Goal: Book appointment/travel/reservation: Book appointment/travel/reservation

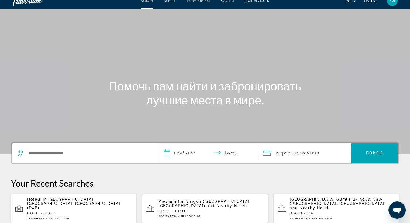
scroll to position [27, 0]
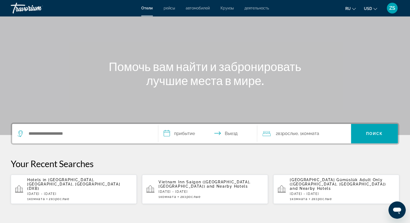
click at [82, 192] on p "[DATE] - [DATE]" at bounding box center [79, 194] width 105 height 4
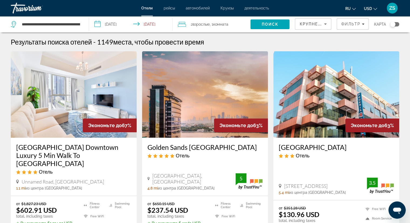
click at [201, 121] on img "Main content" at bounding box center [205, 94] width 126 height 86
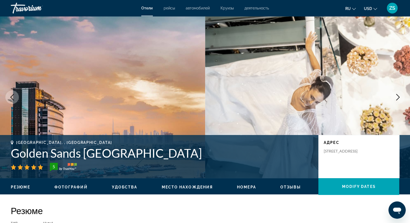
click at [166, 8] on span "рейсы" at bounding box center [169, 8] width 11 height 4
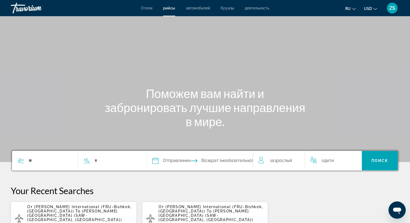
click at [201, 3] on div "Отели рейсы автомобилей Круизы деятельность Отели рейсы автомобилей Круизы деят…" at bounding box center [205, 8] width 410 height 14
click at [201, 8] on span "автомобилей" at bounding box center [198, 8] width 24 height 4
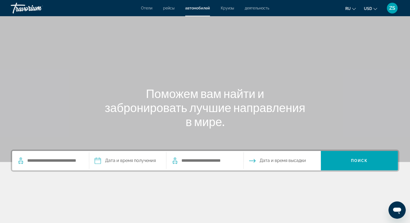
click at [228, 9] on span "Круизы" at bounding box center [227, 8] width 13 height 4
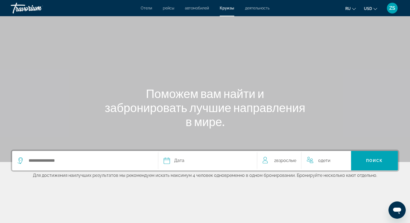
click at [257, 10] on span "деятельность" at bounding box center [257, 8] width 25 height 4
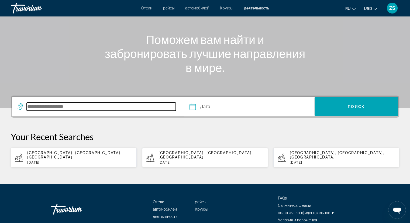
click at [100, 106] on input "Search destination" at bounding box center [101, 106] width 149 height 8
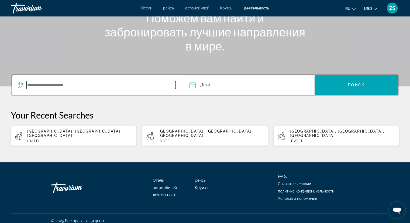
scroll to position [76, 0]
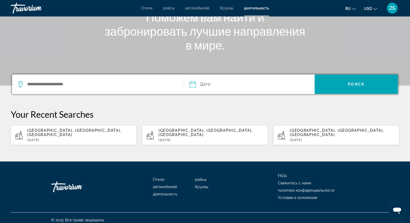
click at [87, 138] on p "[DATE]" at bounding box center [79, 140] width 105 height 4
type input "**********"
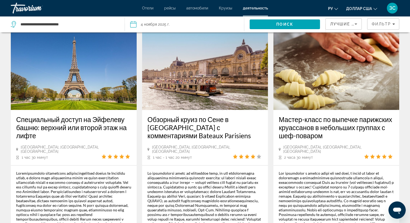
scroll to position [538, 0]
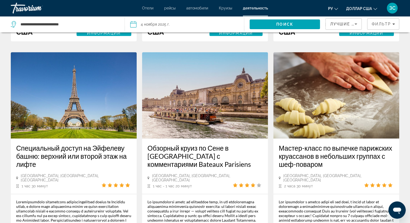
click at [204, 97] on img "Основное содержание" at bounding box center [205, 95] width 126 height 86
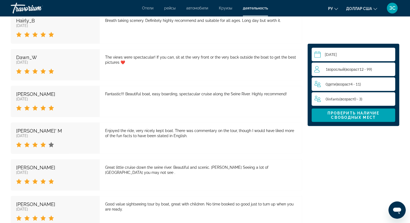
scroll to position [1434, 0]
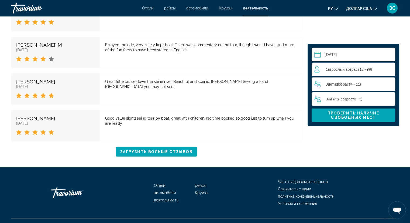
click at [367, 55] on input "Основное содержание" at bounding box center [355, 55] width 86 height 15
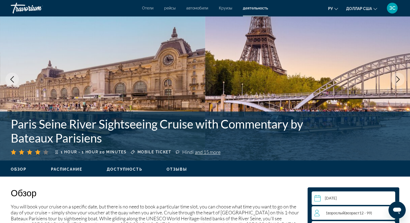
scroll to position [0, 0]
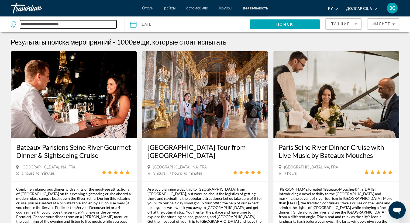
click at [79, 26] on input "**********" at bounding box center [68, 24] width 97 height 8
drag, startPoint x: 79, startPoint y: 26, endPoint x: 0, endPoint y: 22, distance: 79.4
click at [0, 22] on app-activities-destinations-search "**********" at bounding box center [62, 24] width 125 height 16
type input "*"
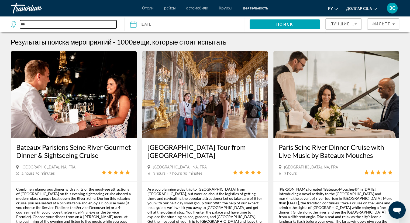
click at [45, 23] on input "***" at bounding box center [68, 24] width 97 height 8
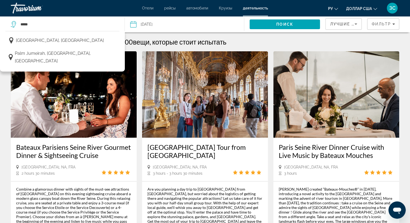
click at [44, 42] on span "[GEOGRAPHIC_DATA], [GEOGRAPHIC_DATA]" at bounding box center [60, 41] width 88 height 8
type input "**********"
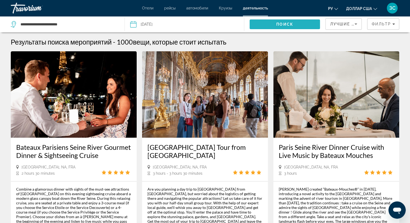
click at [284, 27] on span "Search" at bounding box center [285, 24] width 71 height 13
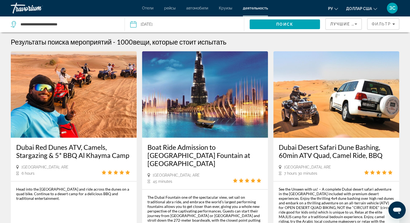
click at [150, 3] on div "Отели рейсы автомобили Круизы деятельность Отели рейсы автомобили Круизы деятел…" at bounding box center [205, 8] width 410 height 14
click at [150, 8] on font "Отели" at bounding box center [147, 8] width 11 height 4
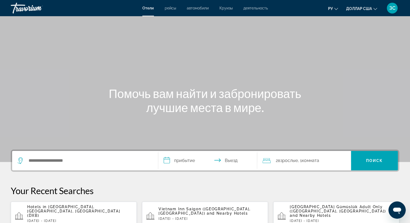
click at [70, 218] on div "Hotels in [GEOGRAPHIC_DATA], [GEOGRAPHIC_DATA], [GEOGRAPHIC_DATA] (DXB) [DATE] …" at bounding box center [79, 215] width 105 height 23
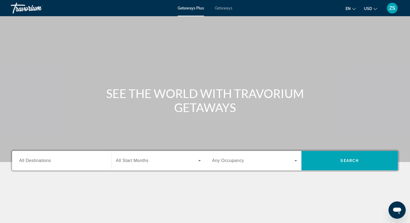
click at [96, 161] on input "Destination All Destinations" at bounding box center [61, 160] width 85 height 6
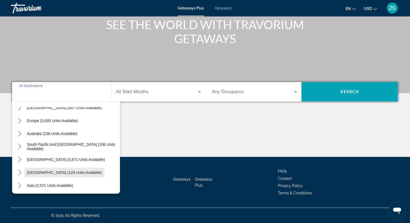
scroll to position [87, 0]
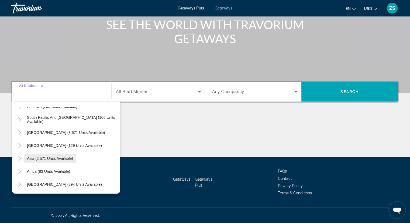
click at [63, 161] on span "Select destination: Asia (2,571 units available)" at bounding box center [49, 158] width 51 height 13
type input "**********"
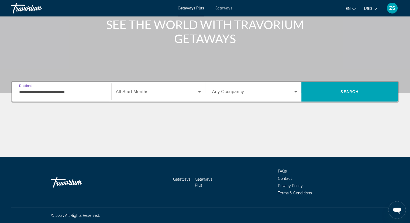
click at [170, 93] on span "Search widget" at bounding box center [157, 91] width 82 height 6
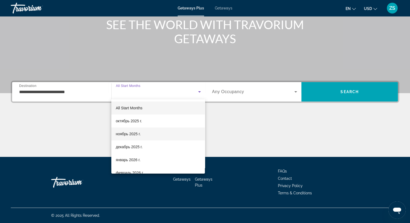
click at [139, 135] on span "ноябрь 2025 г." at bounding box center [128, 133] width 25 height 6
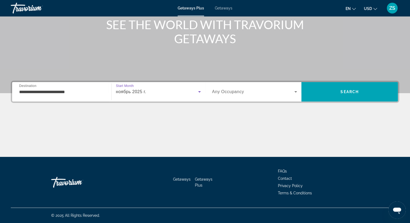
click at [254, 87] on div "Search widget" at bounding box center [254, 91] width 85 height 15
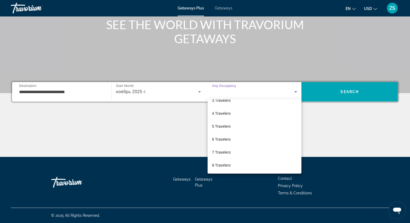
scroll to position [59, 0]
click at [242, 130] on mat-option "7 Travelers" at bounding box center [255, 126] width 94 height 13
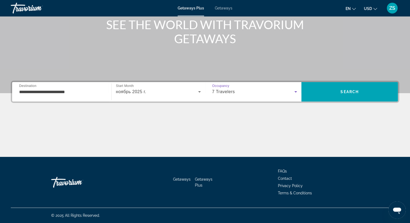
drag, startPoint x: 325, startPoint y: 98, endPoint x: 324, endPoint y: 105, distance: 7.1
click at [324, 104] on div "**********" at bounding box center [205, 119] width 410 height 76
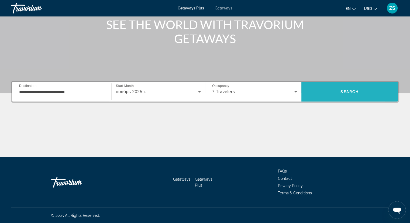
click at [324, 100] on span "Search" at bounding box center [349, 91] width 97 height 19
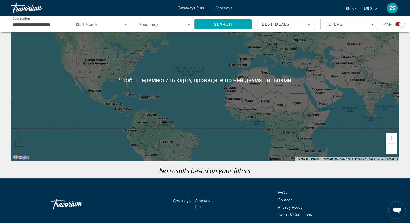
scroll to position [40, 0]
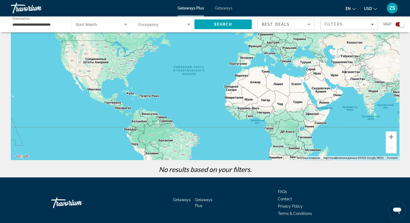
click at [229, 5] on div "Getaways Plus Getaways en English Español Français Italiano Português русский U…" at bounding box center [205, 8] width 410 height 14
click at [226, 9] on span "Getaways" at bounding box center [224, 8] width 18 height 4
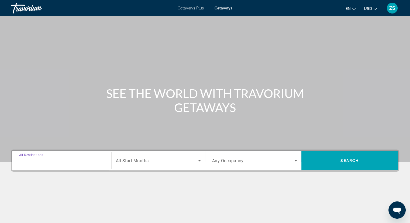
click at [51, 158] on input "Destination All Destinations" at bounding box center [61, 160] width 85 height 6
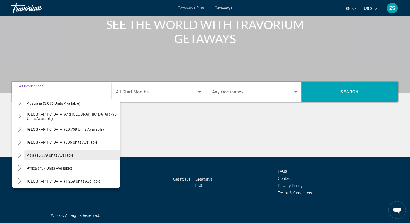
scroll to position [87, 0]
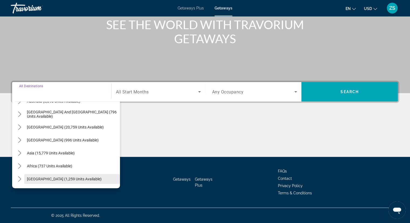
click at [56, 181] on span "Select destination: Middle East (1,259 units available)" at bounding box center [72, 178] width 96 height 13
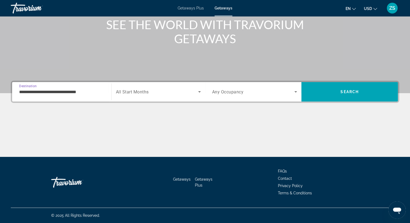
click at [76, 94] on input "**********" at bounding box center [61, 92] width 85 height 6
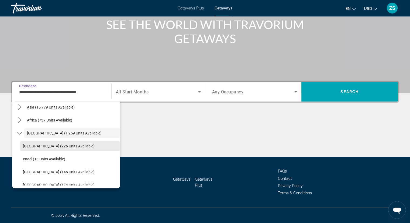
scroll to position [139, 0]
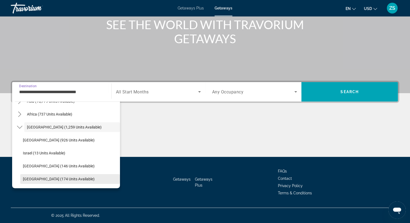
click at [61, 180] on span "United Arab Emirates (174 units available)" at bounding box center [59, 179] width 72 height 4
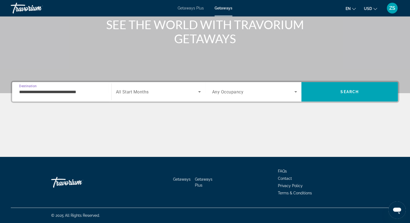
type input "**********"
click at [161, 96] on div "Search widget" at bounding box center [158, 91] width 85 height 15
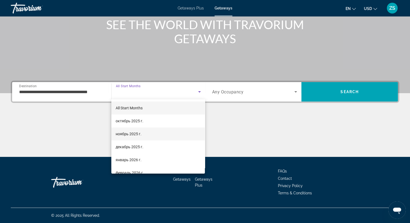
click at [155, 135] on mat-option "ноябрь 2025 г." at bounding box center [158, 133] width 94 height 13
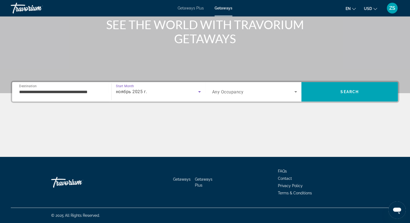
click at [250, 99] on div "Search widget" at bounding box center [254, 91] width 85 height 15
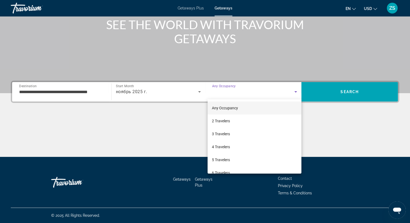
click at [145, 91] on div at bounding box center [205, 111] width 410 height 223
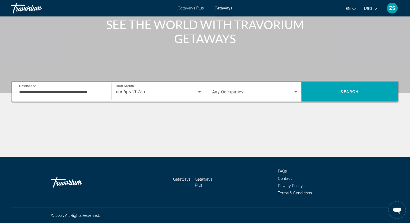
click at [155, 88] on div "ноябрь 2025 г." at bounding box center [157, 91] width 82 height 6
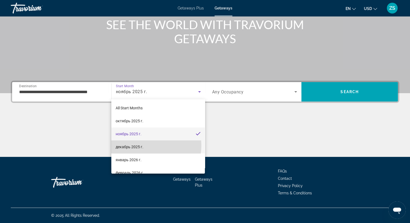
click at [148, 145] on mat-option "декабрь 2025 г." at bounding box center [158, 146] width 94 height 13
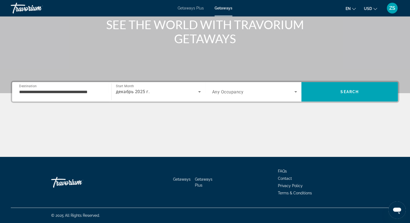
click at [229, 92] on span "Any Occupancy" at bounding box center [228, 91] width 32 height 5
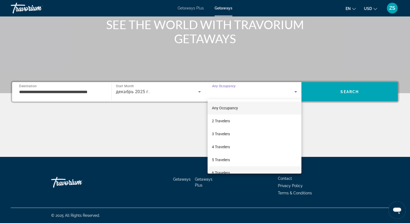
click at [243, 168] on mat-option "6 Travelers" at bounding box center [255, 172] width 94 height 13
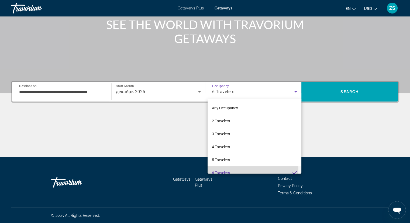
scroll to position [0, 0]
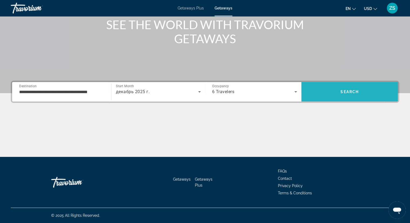
click at [324, 95] on span "Search" at bounding box center [349, 91] width 97 height 13
